Goal: Check status: Check status

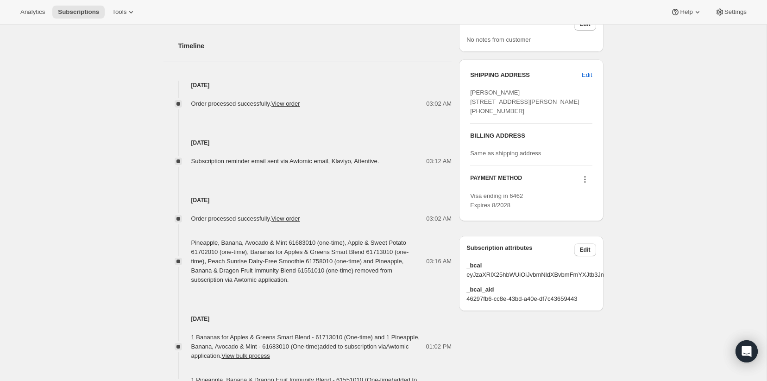
scroll to position [506, 0]
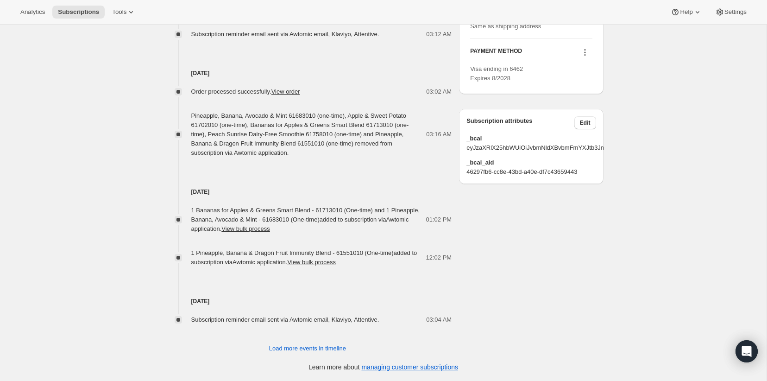
click at [307, 351] on span "Load more events in timeline" at bounding box center [307, 348] width 77 height 9
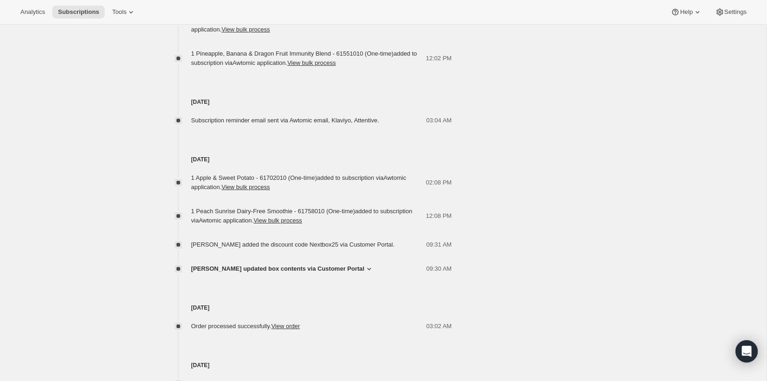
scroll to position [706, 0]
click at [311, 270] on span "[PERSON_NAME] updated box contents via Customer Portal" at bounding box center [277, 268] width 173 height 9
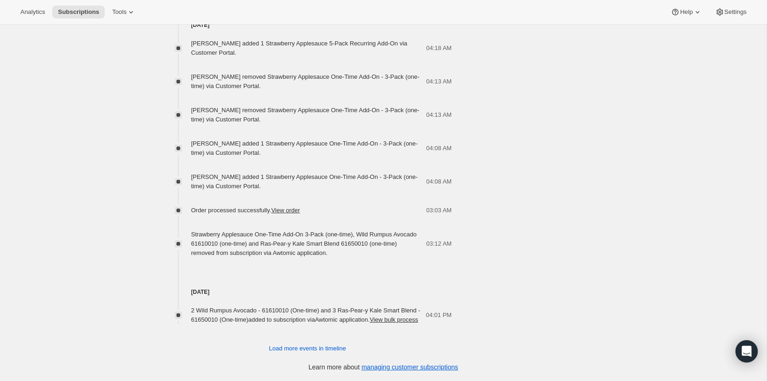
scroll to position [1383, 0]
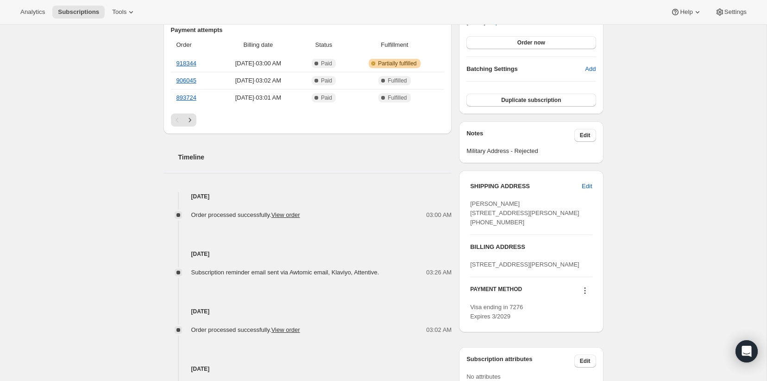
scroll to position [393, 0]
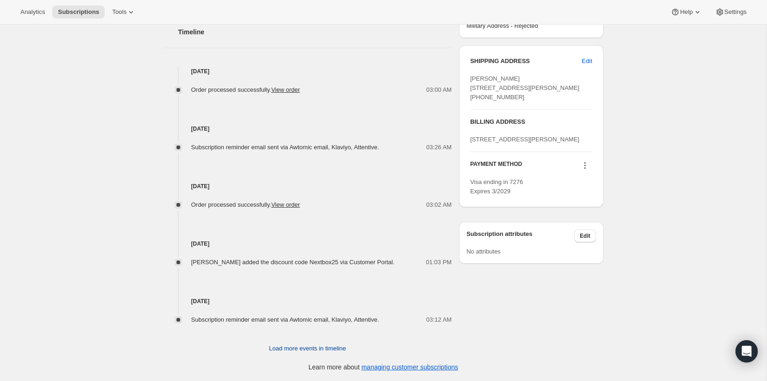
click at [328, 347] on span "Load more events in timeline" at bounding box center [307, 348] width 77 height 9
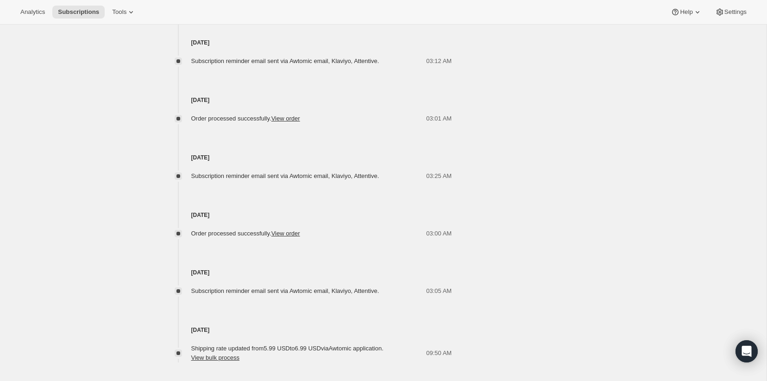
scroll to position [690, 0]
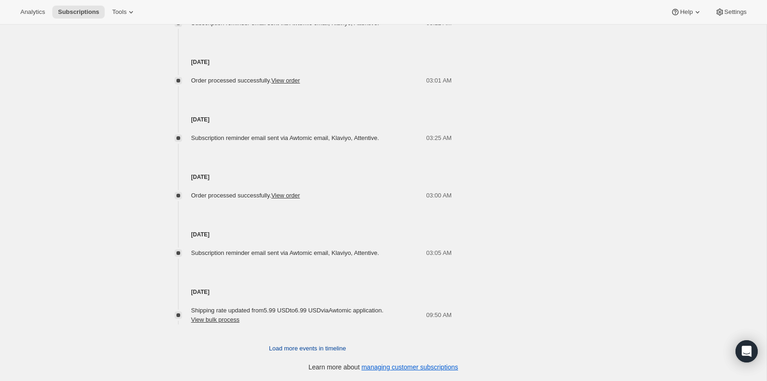
click at [327, 348] on span "Load more events in timeline" at bounding box center [307, 348] width 77 height 9
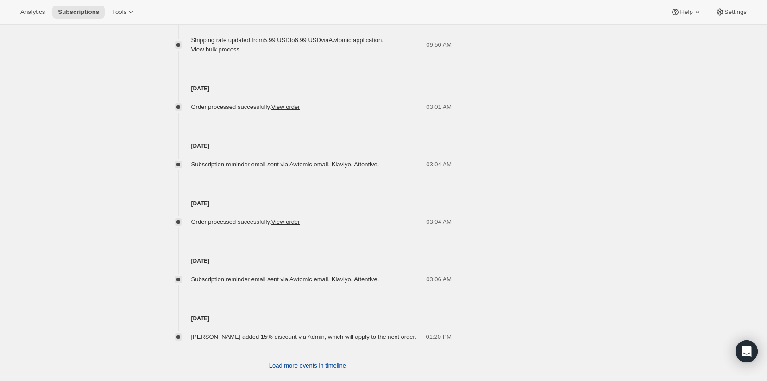
scroll to position [977, 0]
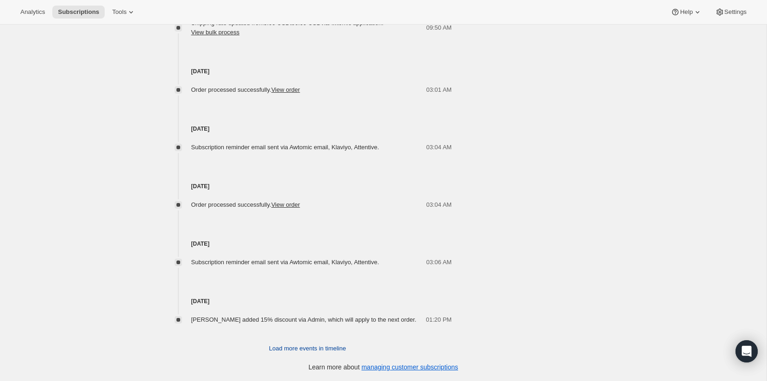
click at [312, 347] on span "Load more events in timeline" at bounding box center [307, 348] width 77 height 9
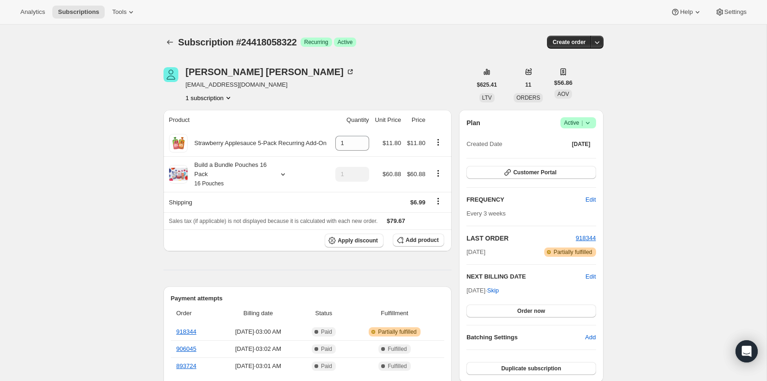
scroll to position [1312, 0]
